Goal: Information Seeking & Learning: Learn about a topic

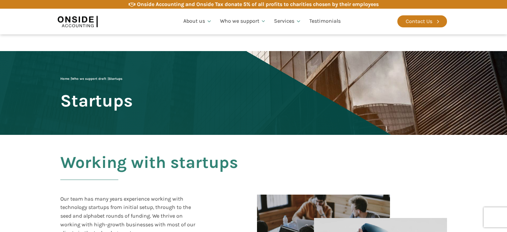
scroll to position [132, 0]
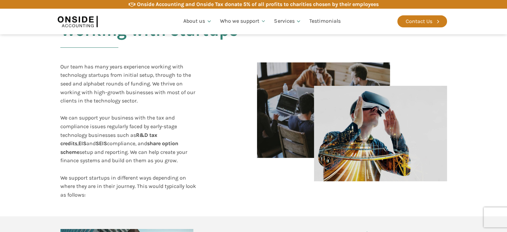
drag, startPoint x: 0, startPoint y: 0, endPoint x: 7, endPoint y: 117, distance: 117.5
click at [7, 117] on section "Working with startups Our team has many years experience working with technolog…" at bounding box center [253, 110] width 507 height 214
click at [228, 87] on div "Working with startups Our team has many years experience working with technolog…" at bounding box center [254, 110] width 400 height 214
click at [225, 137] on div "Working with startups Our team has many years experience working with technolog…" at bounding box center [254, 110] width 400 height 214
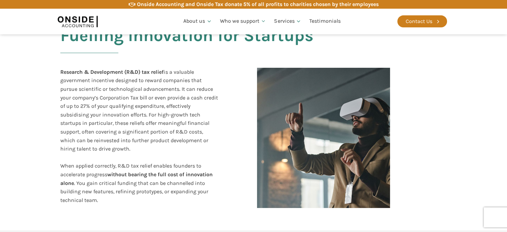
scroll to position [127, 0]
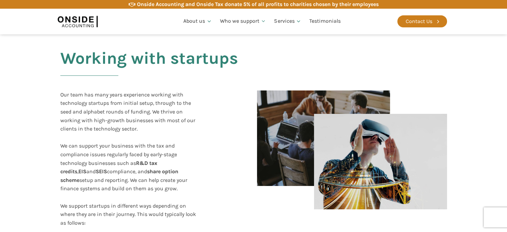
scroll to position [105, 0]
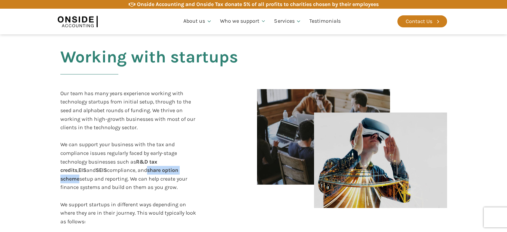
drag, startPoint x: 124, startPoint y: 170, endPoint x: 178, endPoint y: 172, distance: 54.0
click at [178, 172] on div "Our team has many years experience working with technology startups from initia…" at bounding box center [129, 157] width 139 height 137
drag, startPoint x: 178, startPoint y: 172, endPoint x: 144, endPoint y: 161, distance: 35.8
click at [144, 161] on b "R&D tax credits" at bounding box center [108, 165] width 97 height 15
drag, startPoint x: 125, startPoint y: 169, endPoint x: 177, endPoint y: 172, distance: 52.1
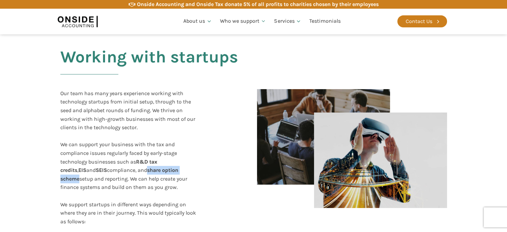
click at [177, 172] on b "share option scheme" at bounding box center [119, 174] width 118 height 15
click at [25, 132] on section "Working with startups Our team has many years experience working with technolog…" at bounding box center [253, 136] width 507 height 214
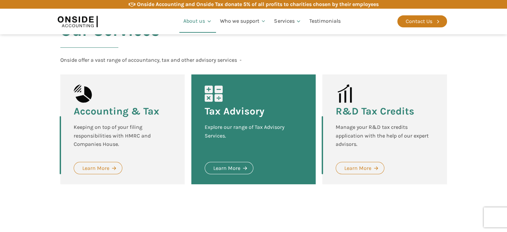
scroll to position [865, 0]
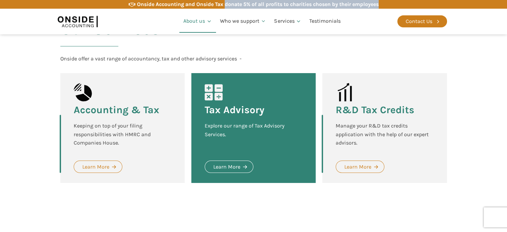
drag, startPoint x: 382, startPoint y: 2, endPoint x: 224, endPoint y: 3, distance: 158.3
click at [224, 3] on div "Onside Accounting and Onside Tax donate 5% of all profits to charities chosen b…" at bounding box center [253, 4] width 386 height 9
copy div "donate 5% of all profits to charities chosen by their employees"
